Goal: Transaction & Acquisition: Subscribe to service/newsletter

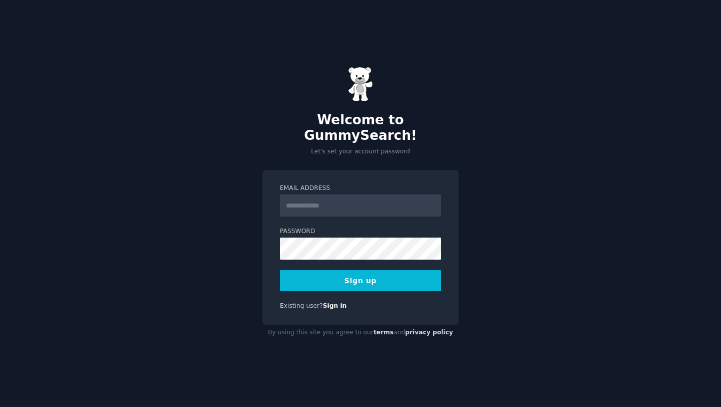
click at [406, 210] on form "Email Address Password Sign up" at bounding box center [360, 237] width 161 height 107
click at [406, 204] on input "Email Address" at bounding box center [360, 205] width 161 height 22
click at [301, 201] on input "**********" at bounding box center [360, 205] width 161 height 22
type input "**********"
click at [371, 270] on button "Sign up" at bounding box center [360, 280] width 161 height 21
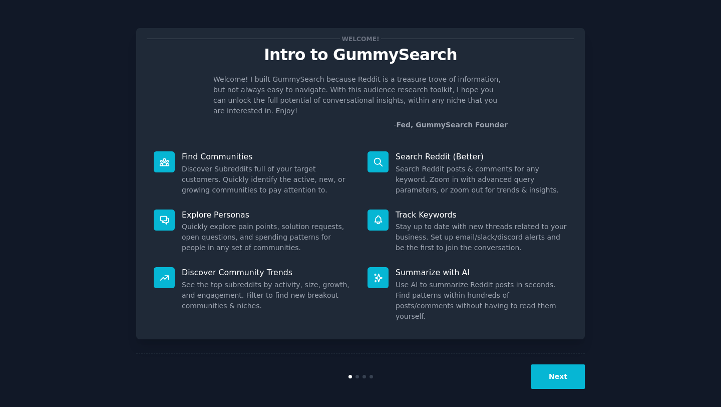
click at [563, 373] on button "Next" at bounding box center [558, 376] width 54 height 25
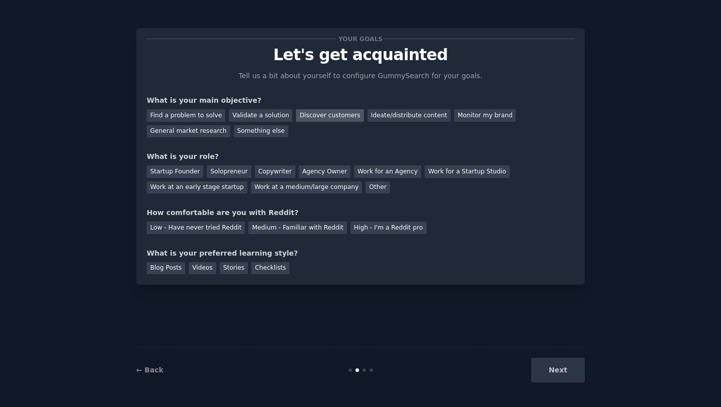
click at [320, 118] on div "Discover customers" at bounding box center [330, 115] width 68 height 13
click at [264, 114] on div "Validate a solution" at bounding box center [261, 115] width 64 height 13
click at [314, 118] on div "Discover customers" at bounding box center [330, 115] width 68 height 13
click at [221, 171] on div "Solopreneur" at bounding box center [229, 171] width 44 height 13
click at [232, 227] on div "Low - Have never tried Reddit" at bounding box center [196, 227] width 98 height 13
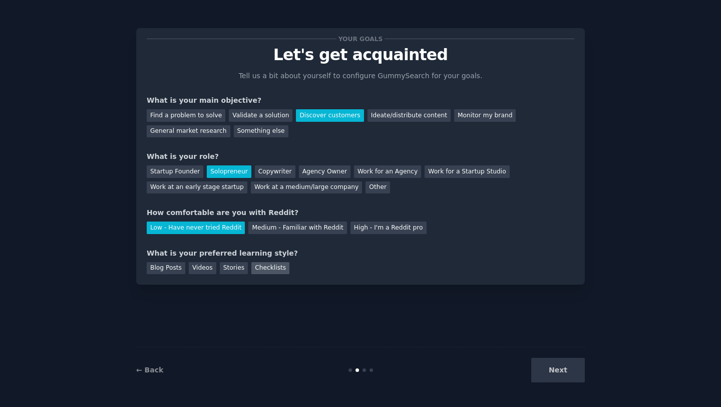
click at [251, 270] on div "Checklists" at bounding box center [270, 268] width 38 height 13
click at [536, 366] on button "Next" at bounding box center [558, 370] width 54 height 25
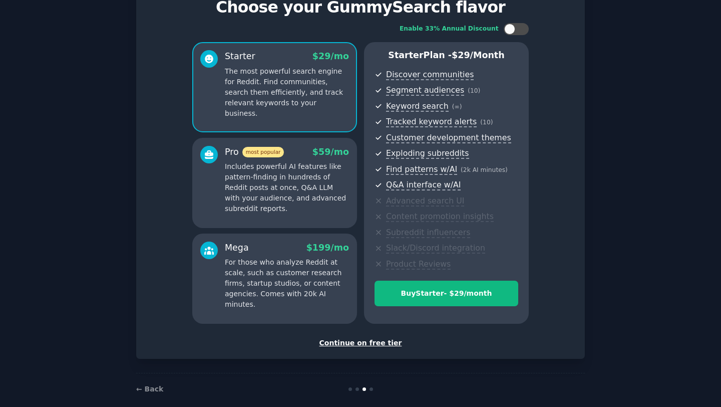
scroll to position [50, 0]
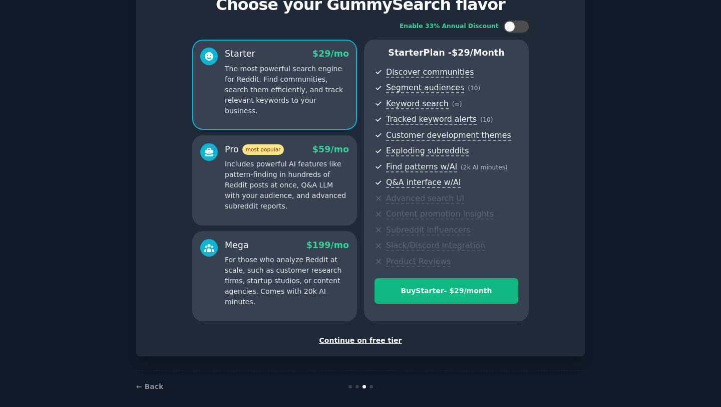
click at [379, 340] on div "Continue on free tier" at bounding box center [361, 340] width 428 height 11
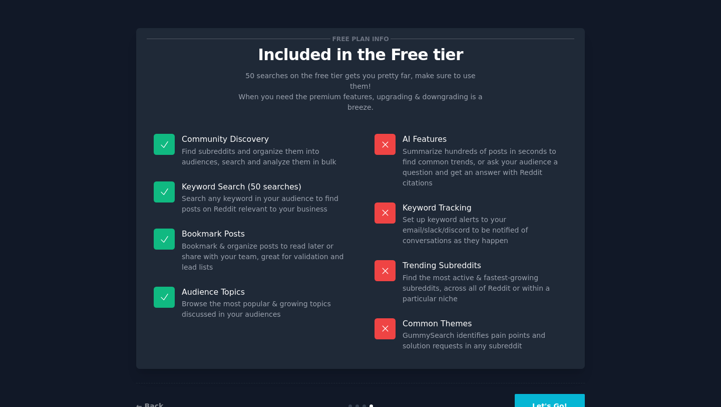
click at [538, 394] on button "Let's Go!" at bounding box center [550, 406] width 70 height 25
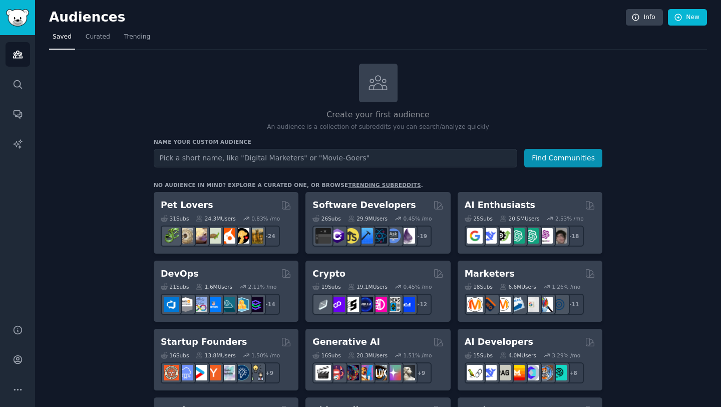
click at [363, 159] on input "text" at bounding box center [336, 158] width 364 height 19
